Goal: Task Accomplishment & Management: Manage account settings

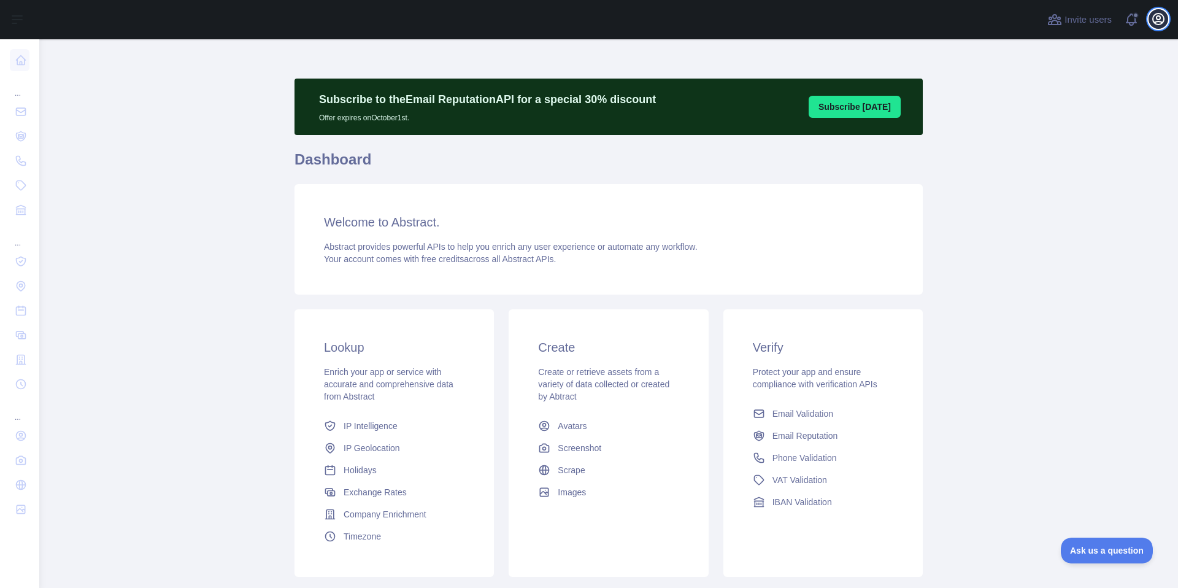
click at [1158, 25] on icon "button" at bounding box center [1158, 19] width 11 height 11
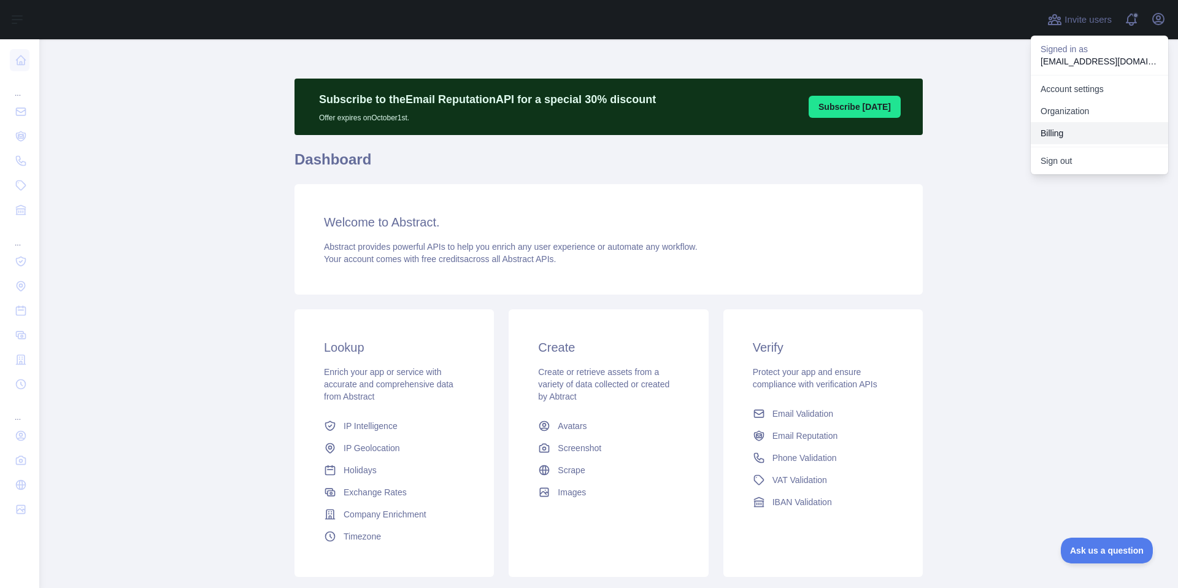
click at [1046, 128] on button "Billing" at bounding box center [1099, 133] width 137 height 22
